Goal: Entertainment & Leisure: Consume media (video, audio)

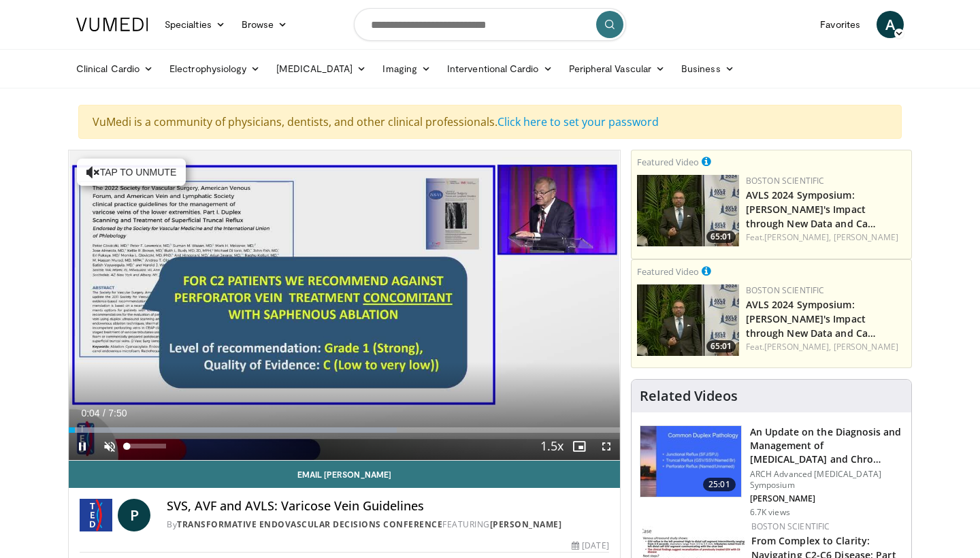
click at [109, 457] on span "Video Player" at bounding box center [109, 446] width 27 height 27
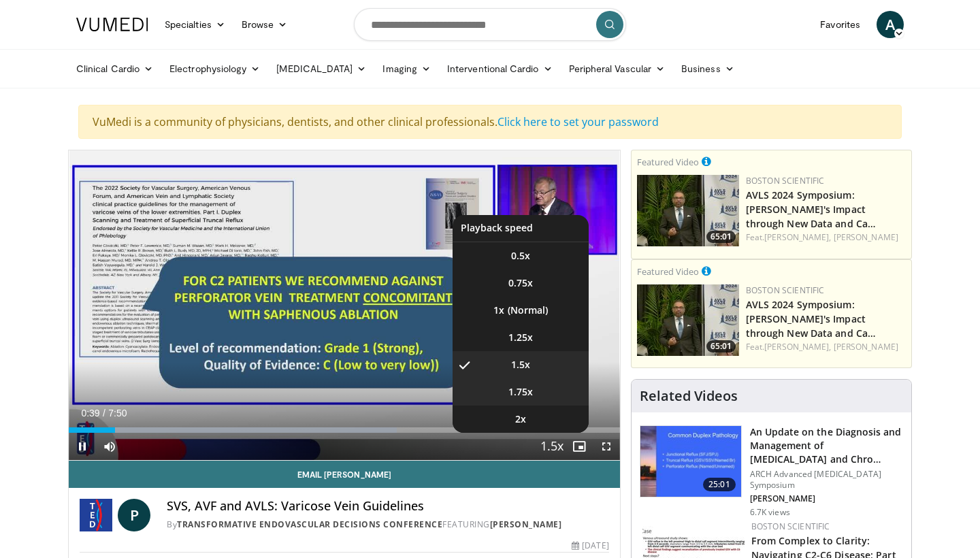
click at [528, 393] on span "1.75x" at bounding box center [520, 392] width 24 height 14
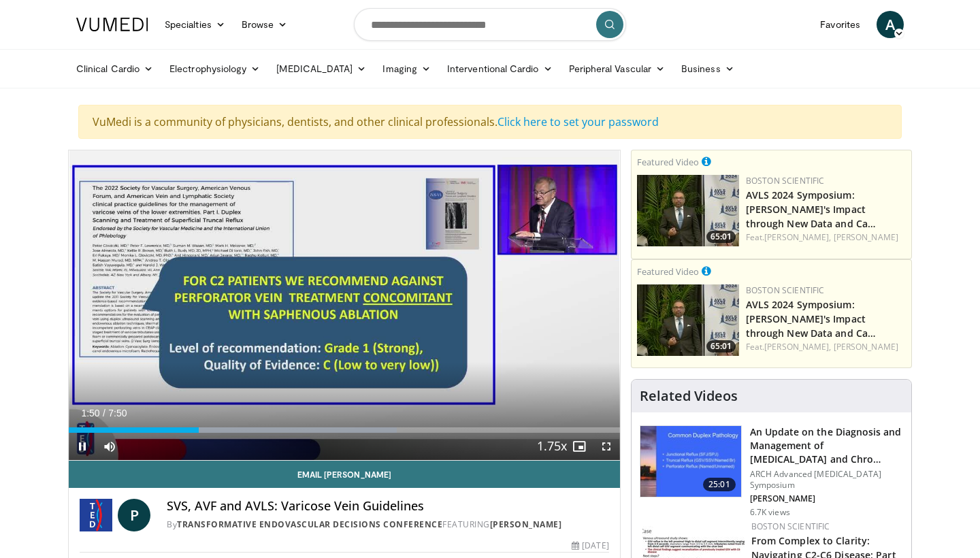
click at [606, 450] on span "Video Player" at bounding box center [606, 446] width 27 height 27
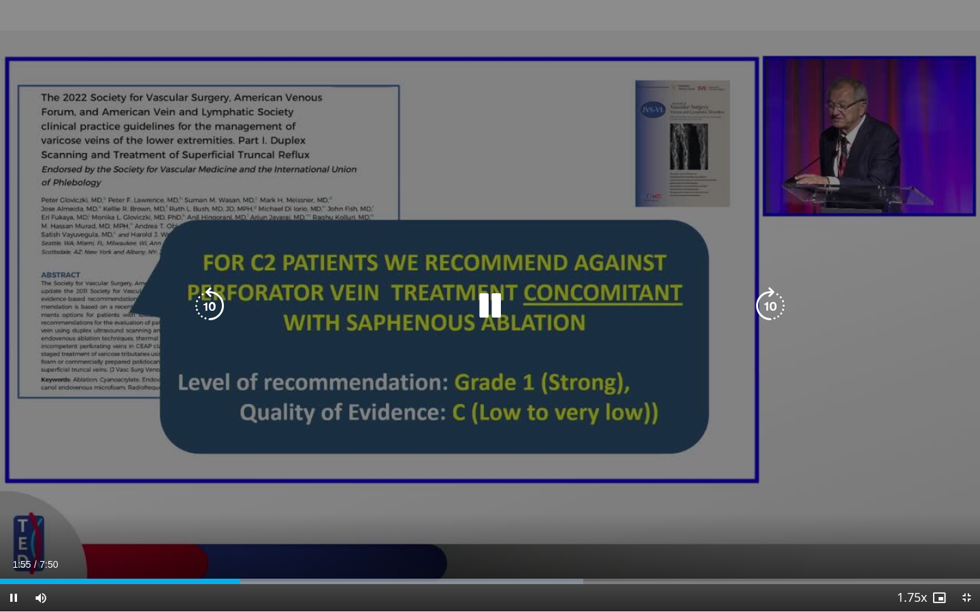
click at [781, 440] on div "10 seconds Tap to unmute" at bounding box center [490, 306] width 980 height 612
click at [485, 304] on icon "Video Player" at bounding box center [490, 306] width 38 height 38
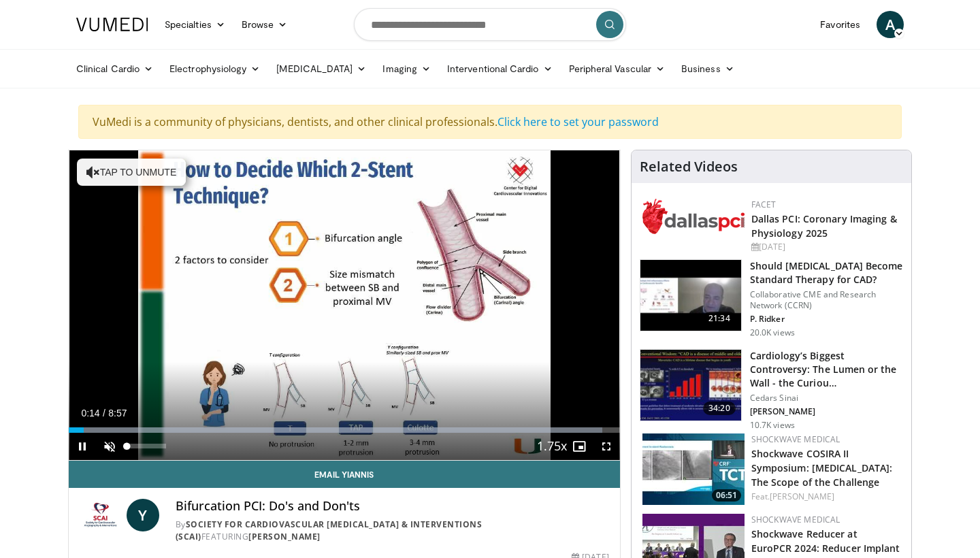
click at [108, 447] on span "Video Player" at bounding box center [109, 446] width 27 height 27
click at [604, 448] on span "Video Player" at bounding box center [606, 446] width 27 height 27
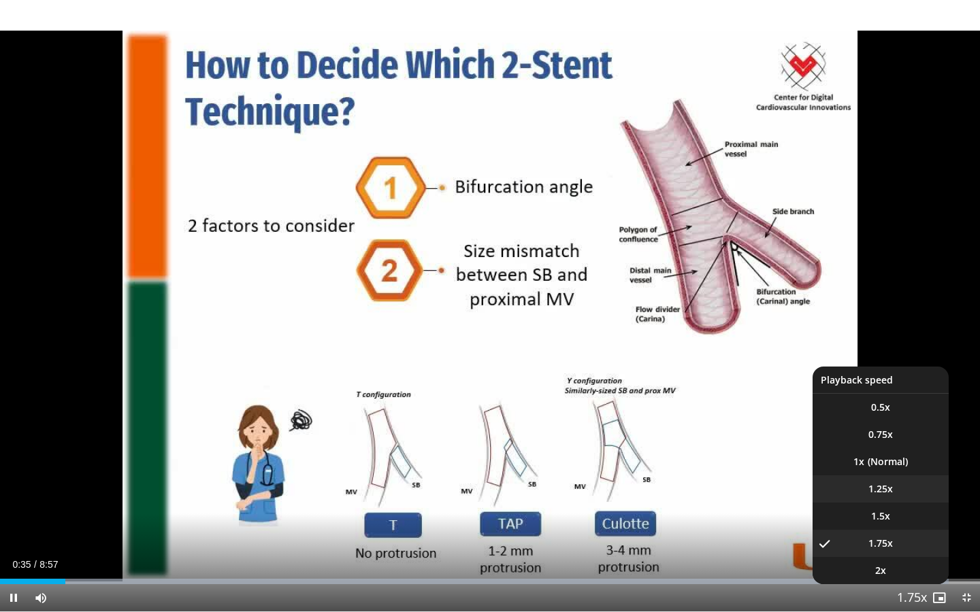
click at [873, 489] on span "1.25x" at bounding box center [880, 489] width 24 height 14
click at [918, 557] on span "Video Player" at bounding box center [911, 598] width 19 height 27
click at [877, 466] on li "1x" at bounding box center [880, 461] width 136 height 27
